Goal: Check status: Check status

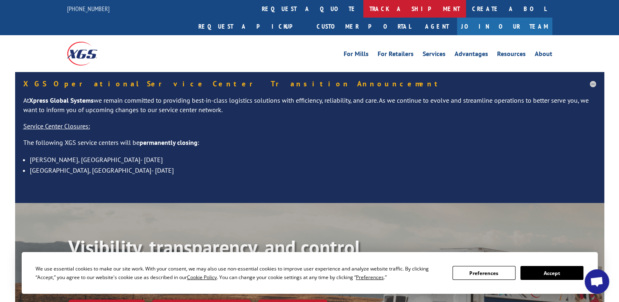
click at [363, 4] on link "track a shipment" at bounding box center [414, 9] width 103 height 18
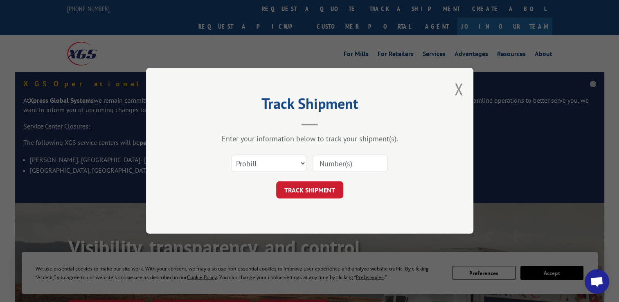
click at [272, 153] on div "Select category... Probill BOL PO" at bounding box center [309, 163] width 245 height 27
click at [268, 166] on select "Select category... Probill BOL PO" at bounding box center [268, 163] width 75 height 17
select select "po"
click at [231, 155] on select "Select category... Probill BOL PO" at bounding box center [268, 163] width 75 height 17
click at [332, 162] on input at bounding box center [349, 163] width 75 height 17
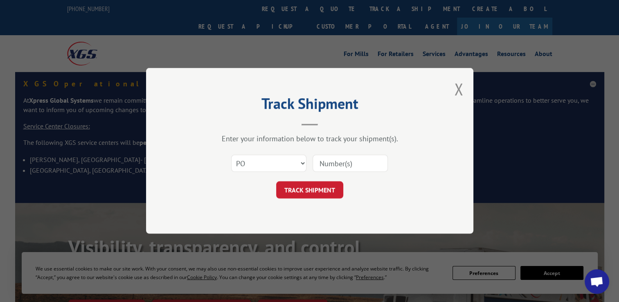
paste input "295270450"
type input "295270450"
click at [311, 190] on button "TRACK SHIPMENT" at bounding box center [309, 190] width 67 height 17
